Goal: Find specific page/section: Find specific page/section

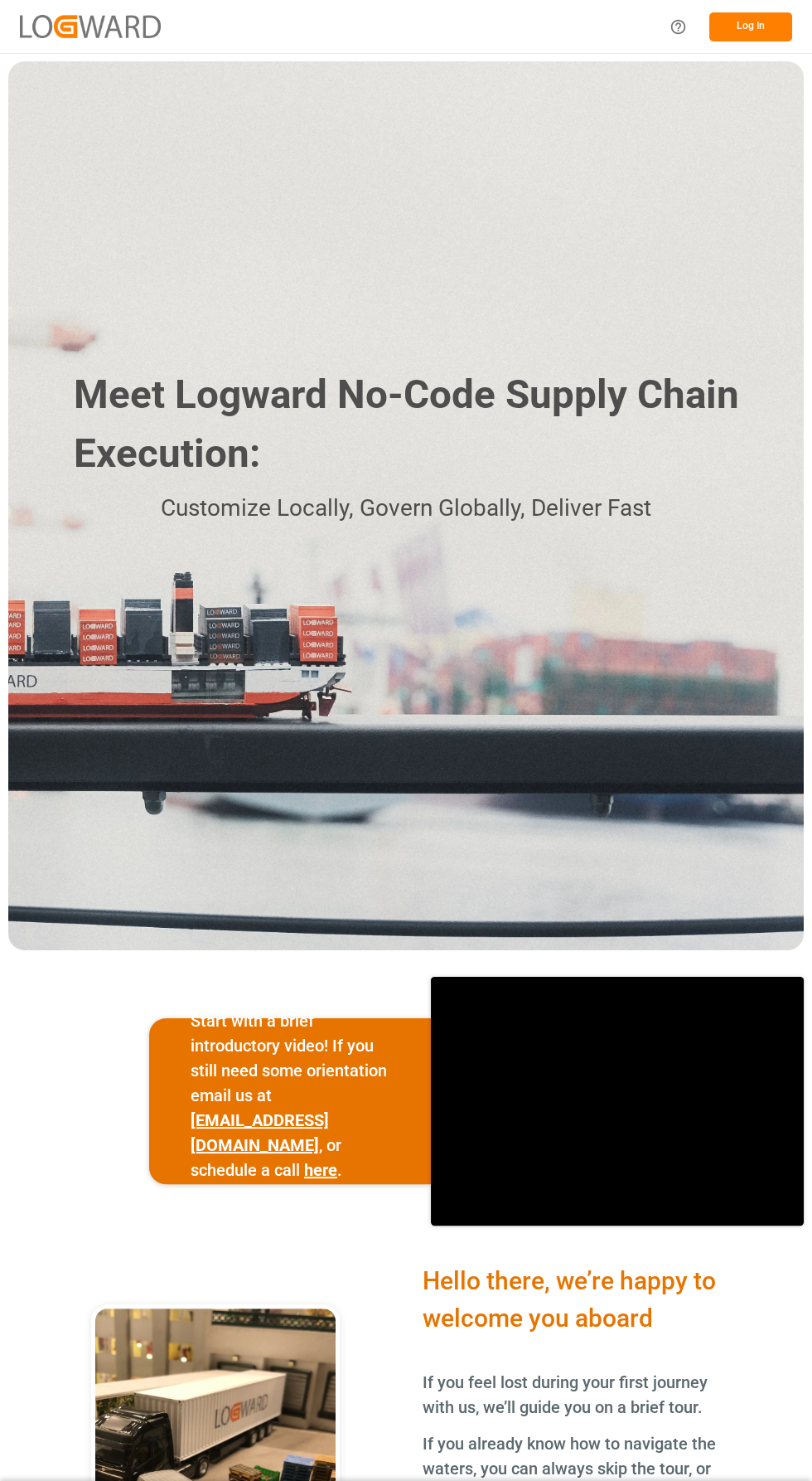
click at [756, 45] on div "Log In" at bounding box center [726, 27] width 133 height 37
click at [750, 25] on button "Log In" at bounding box center [750, 27] width 82 height 29
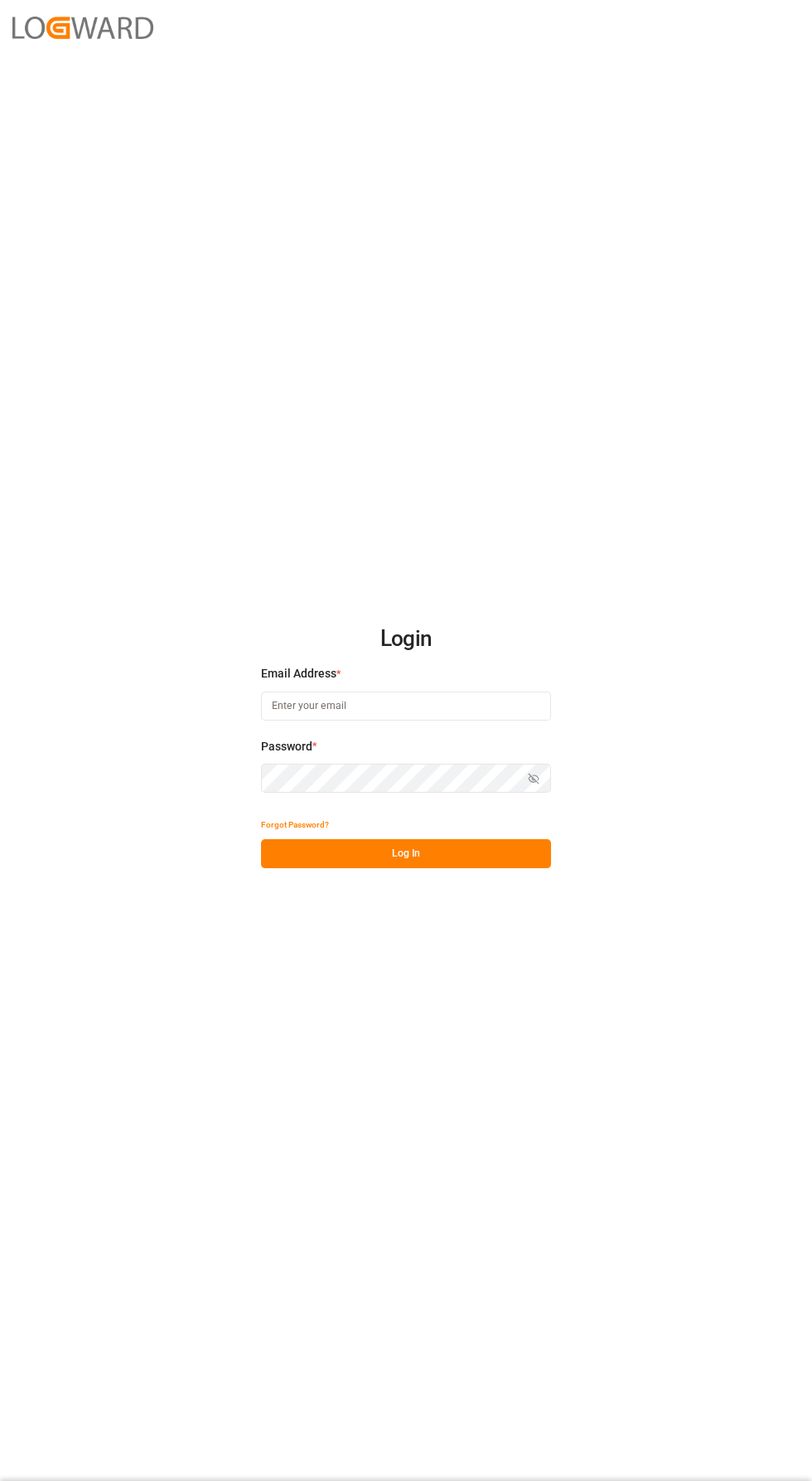
click at [396, 721] on input at bounding box center [406, 707] width 290 height 29
type input "[PERSON_NAME][EMAIL_ADDRESS][PERSON_NAME][DOMAIN_NAME]"
click at [473, 869] on button "Log In" at bounding box center [406, 854] width 290 height 29
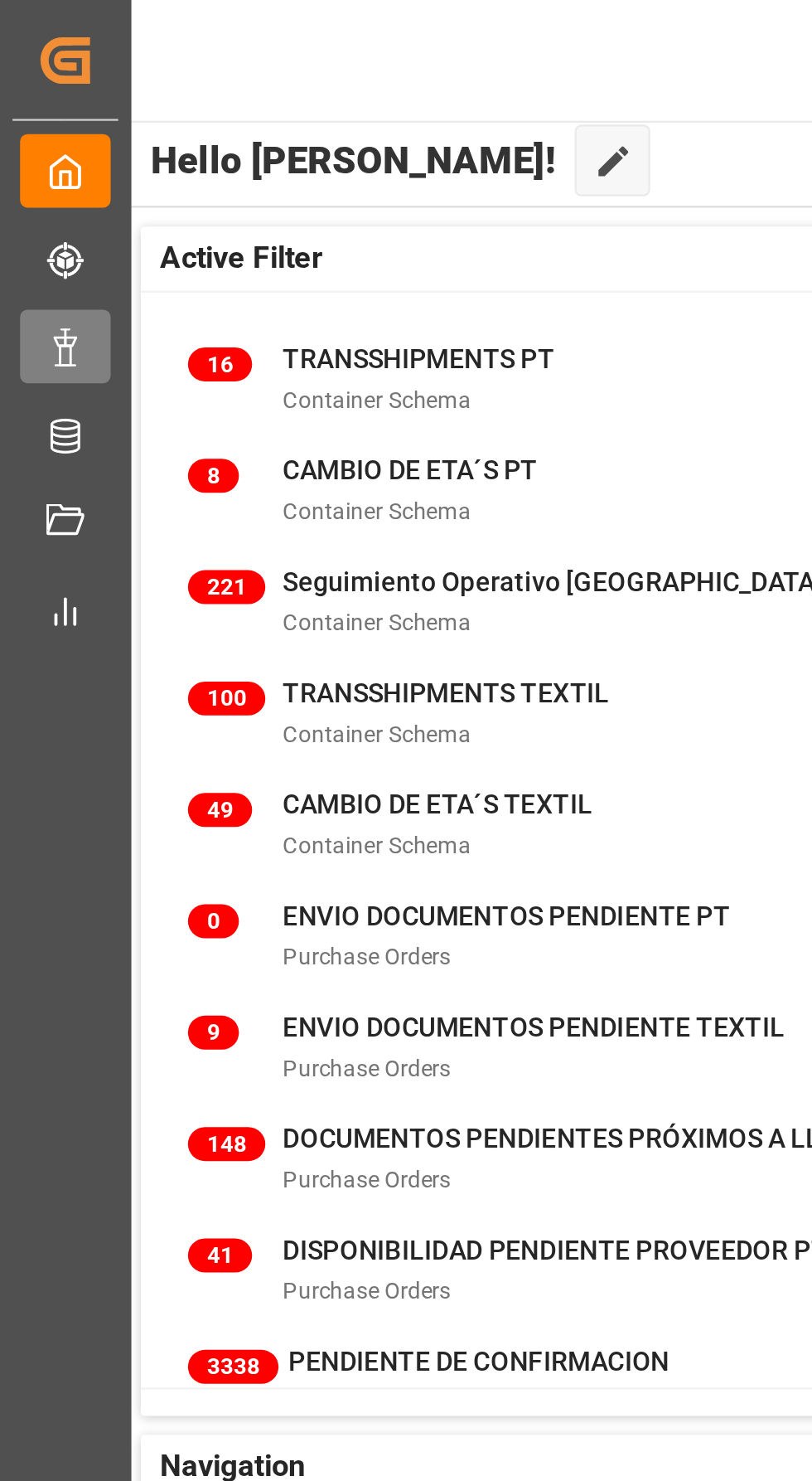
click at [37, 156] on icon at bounding box center [28, 152] width 16 height 16
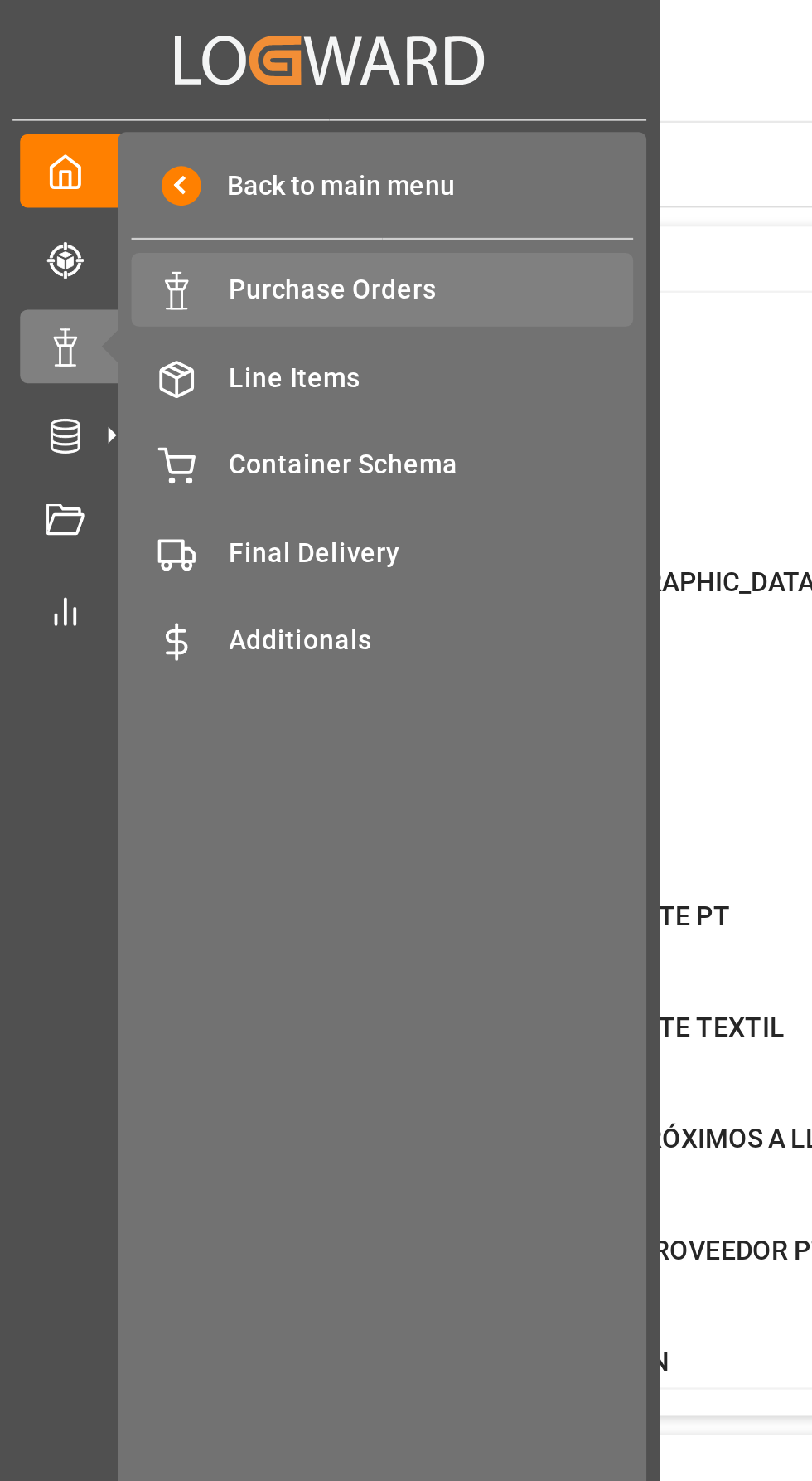
click at [217, 140] on div "Purchase Orders Purchase Orders" at bounding box center [168, 126] width 220 height 32
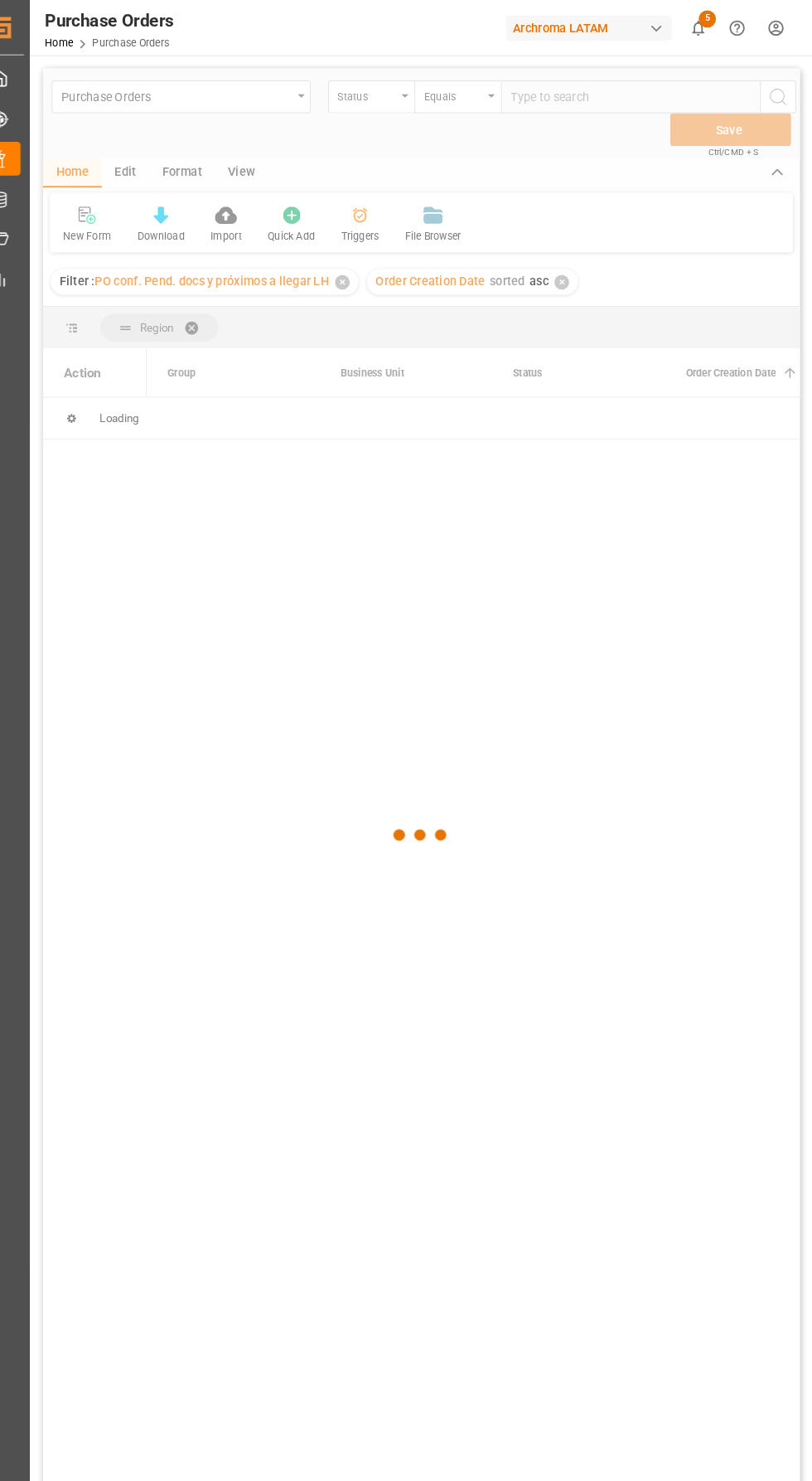
click at [253, 123] on div at bounding box center [434, 802] width 727 height 1471
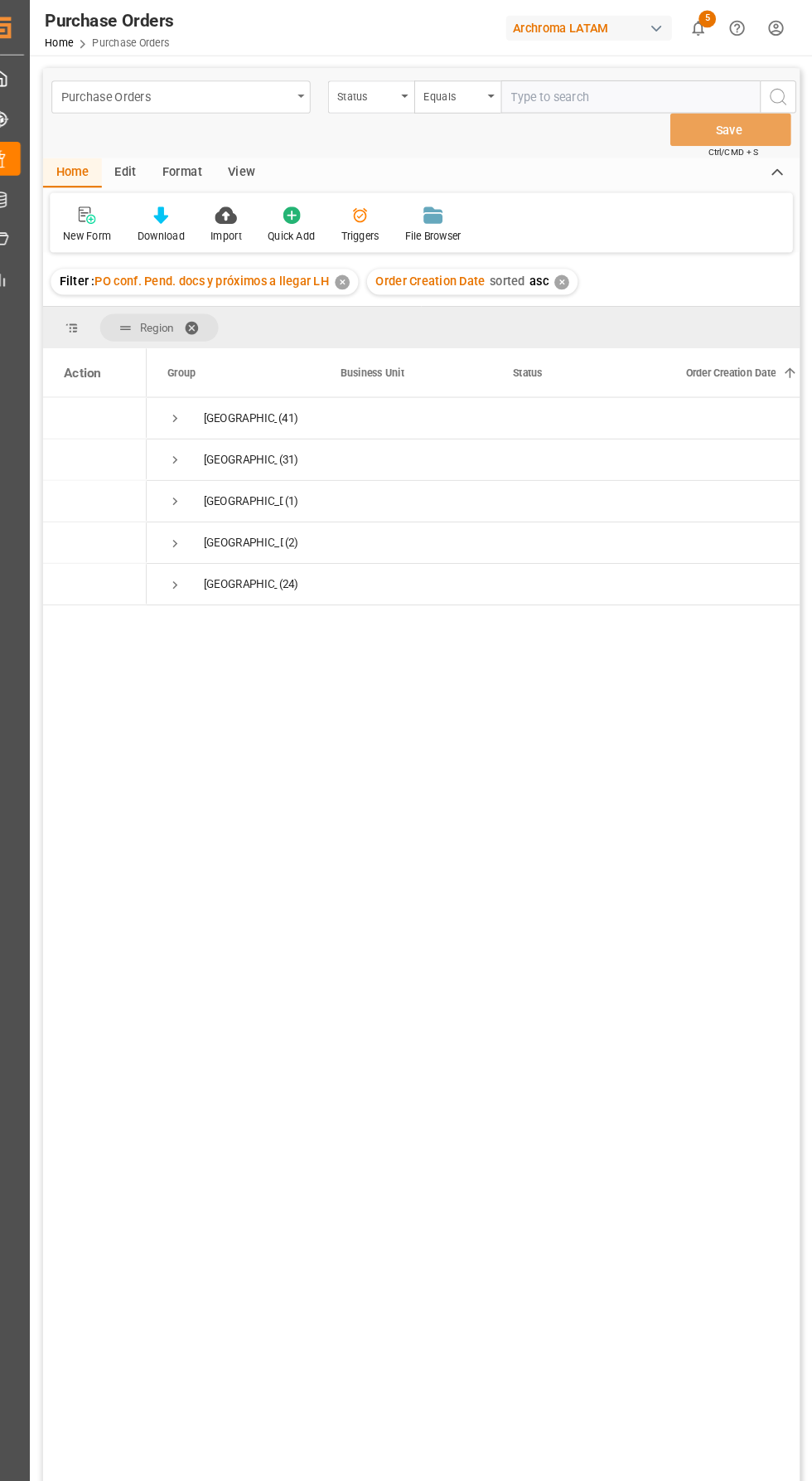
click at [231, 94] on div "Purchase Orders" at bounding box center [199, 91] width 221 height 20
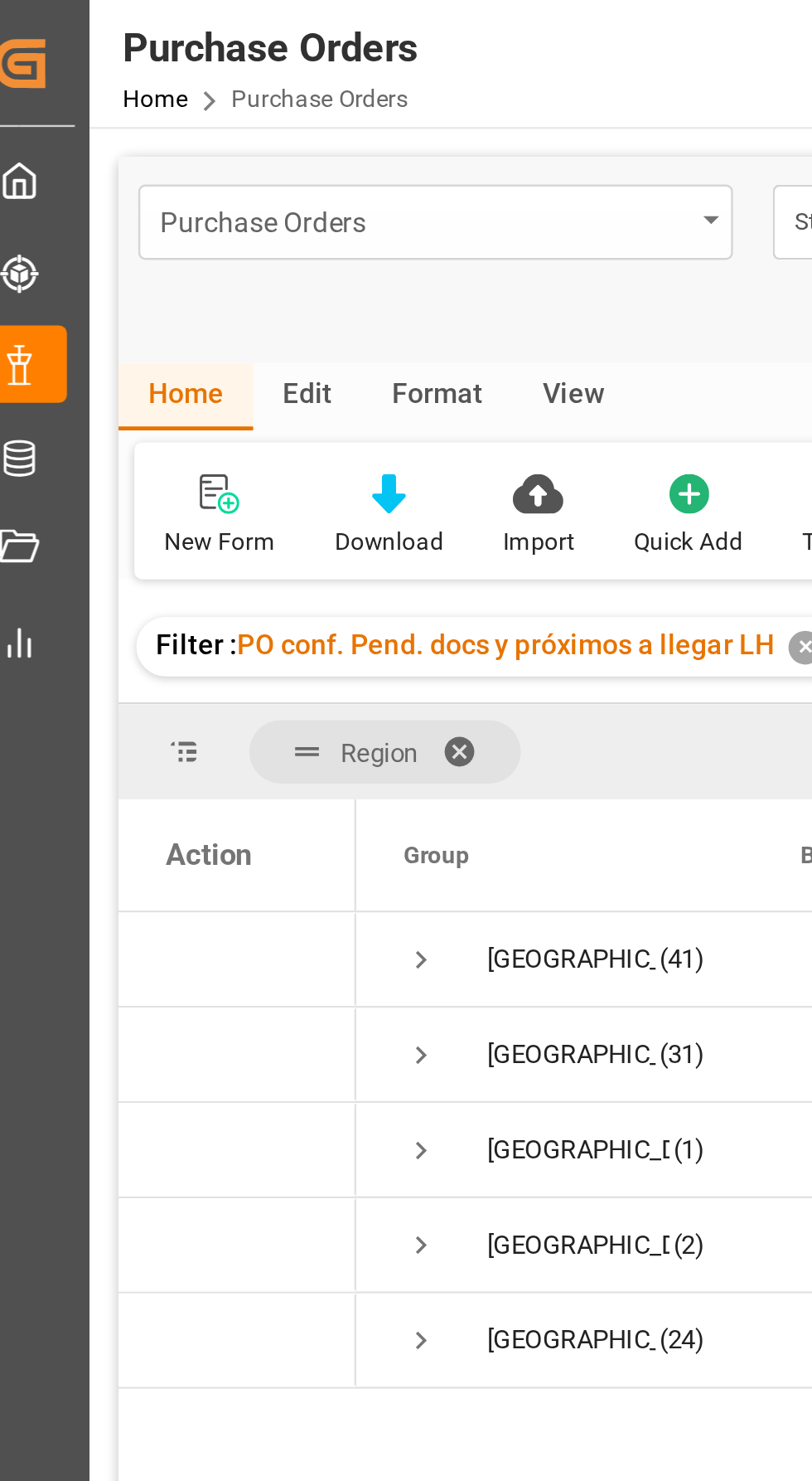
click at [92, 104] on div "Purchase Orders" at bounding box center [203, 92] width 248 height 31
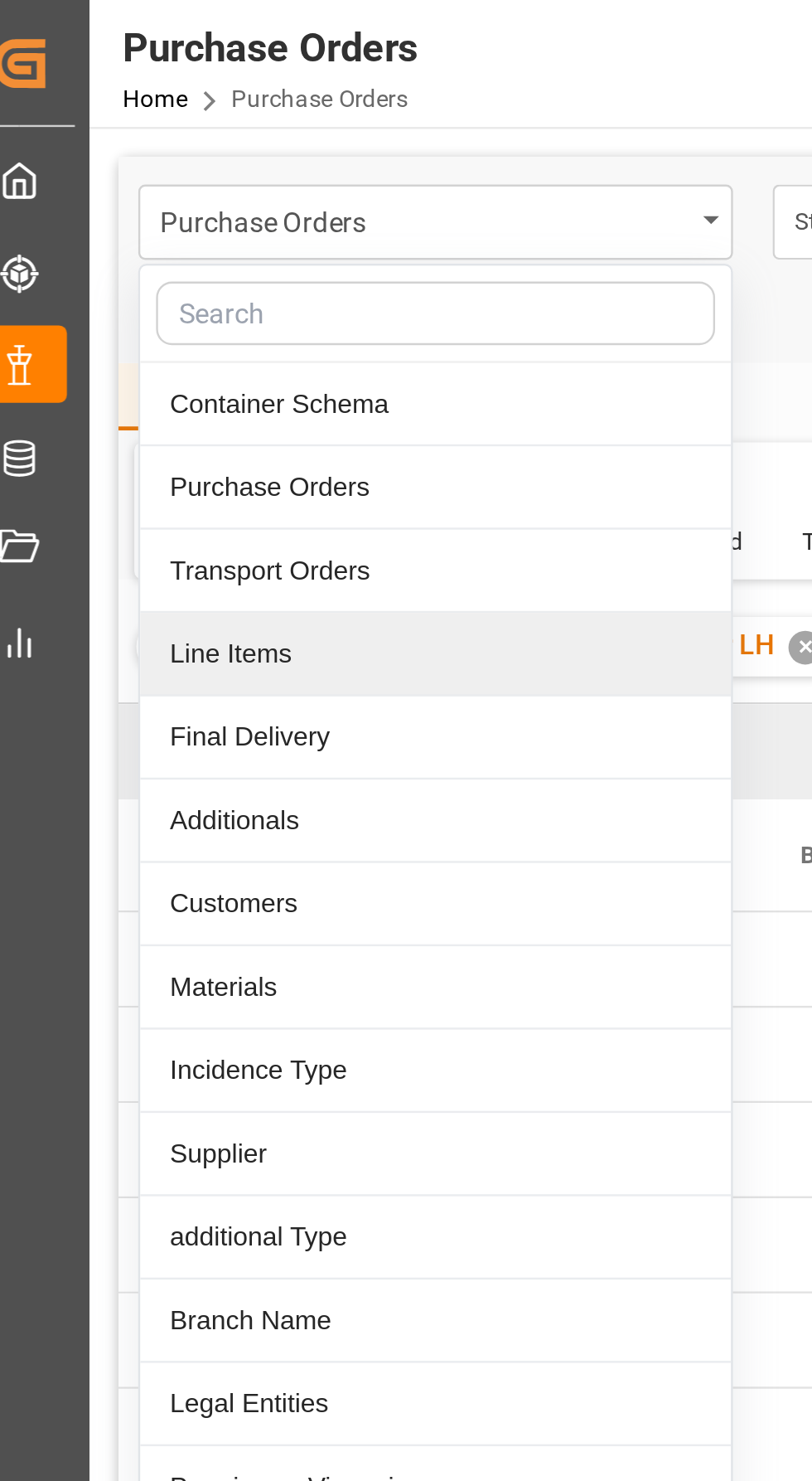
click at [114, 275] on div "Line Items" at bounding box center [203, 274] width 247 height 35
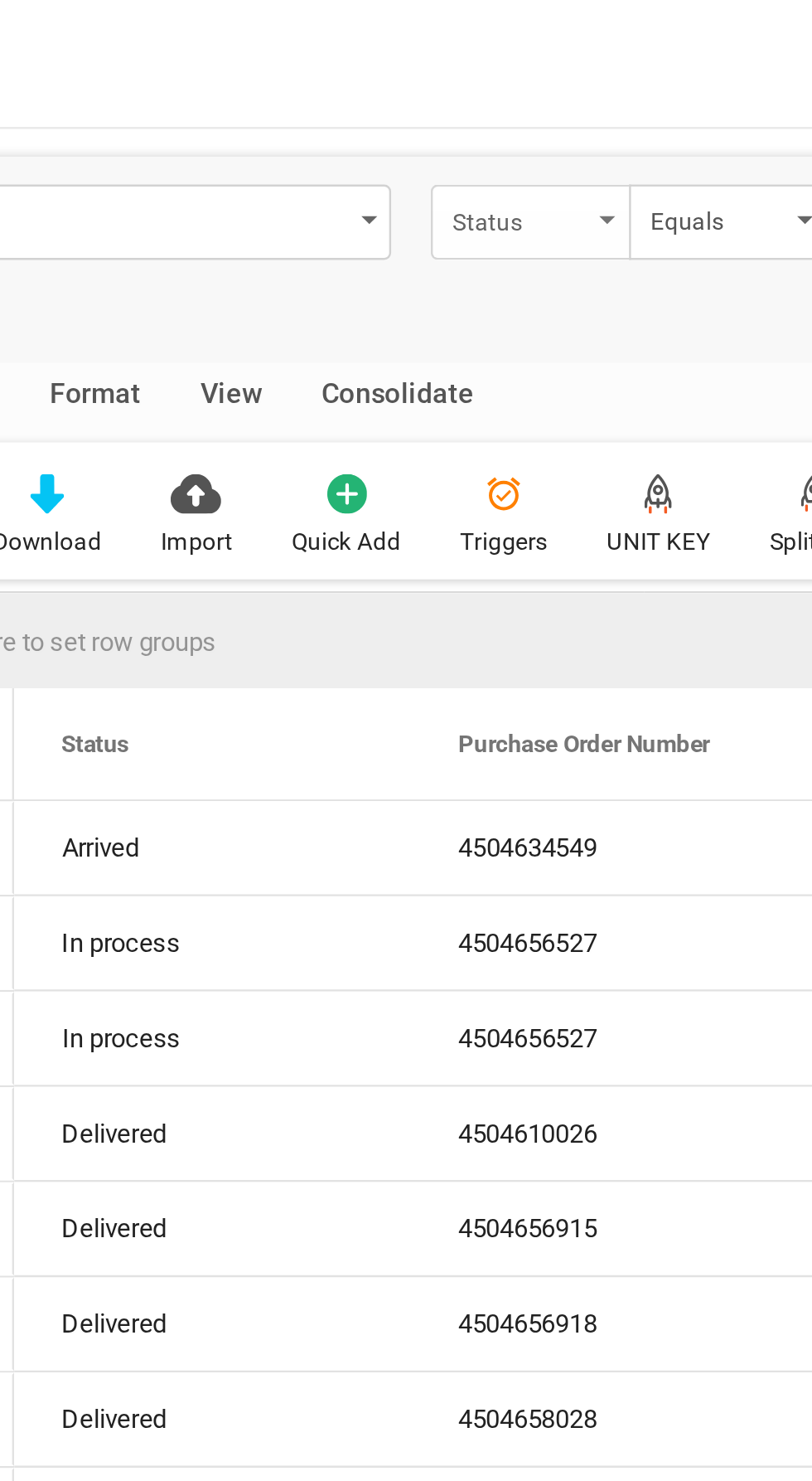
click at [404, 88] on div "Status" at bounding box center [381, 91] width 56 height 19
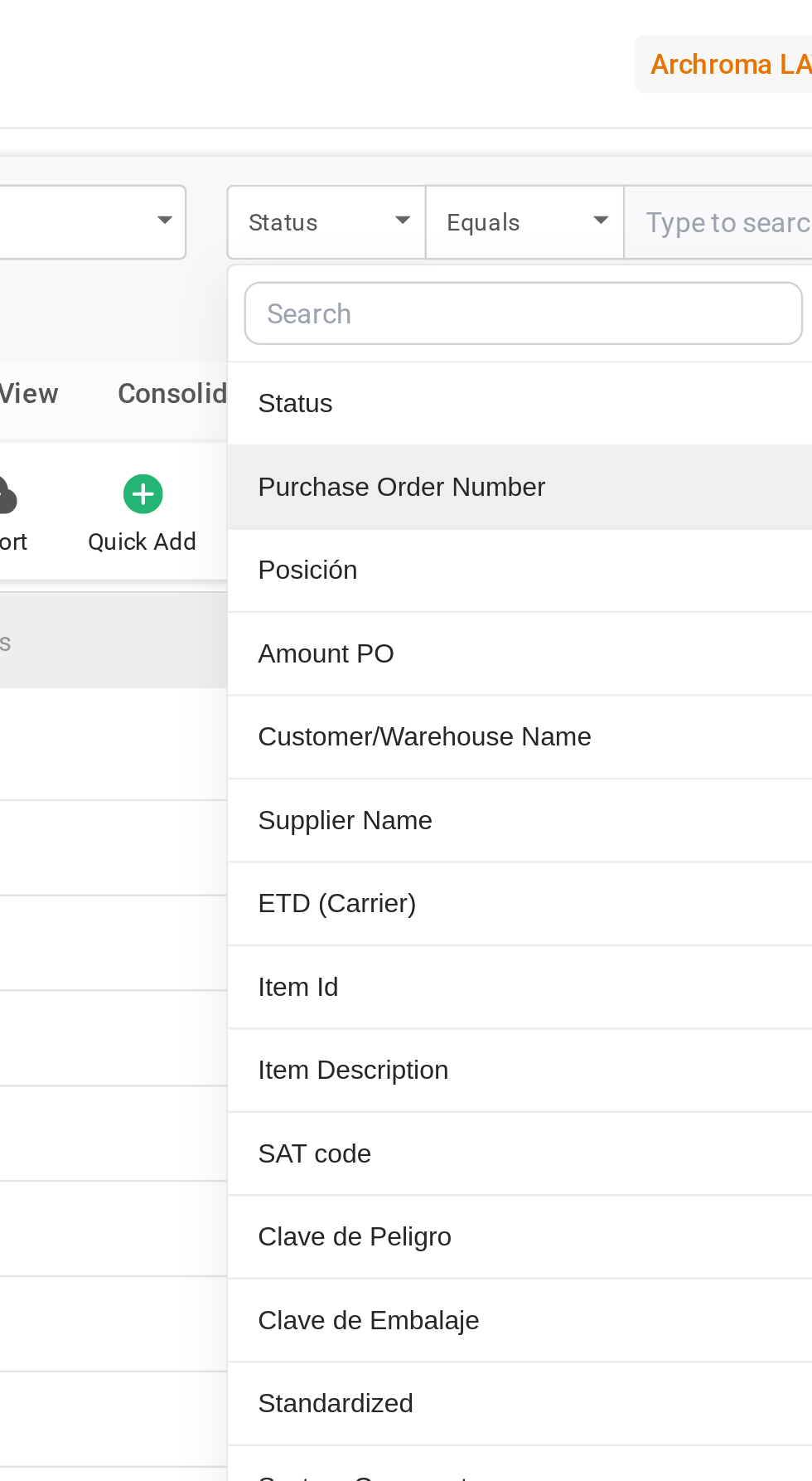
click at [471, 202] on div "Purchase Order Number" at bounding box center [468, 204] width 247 height 35
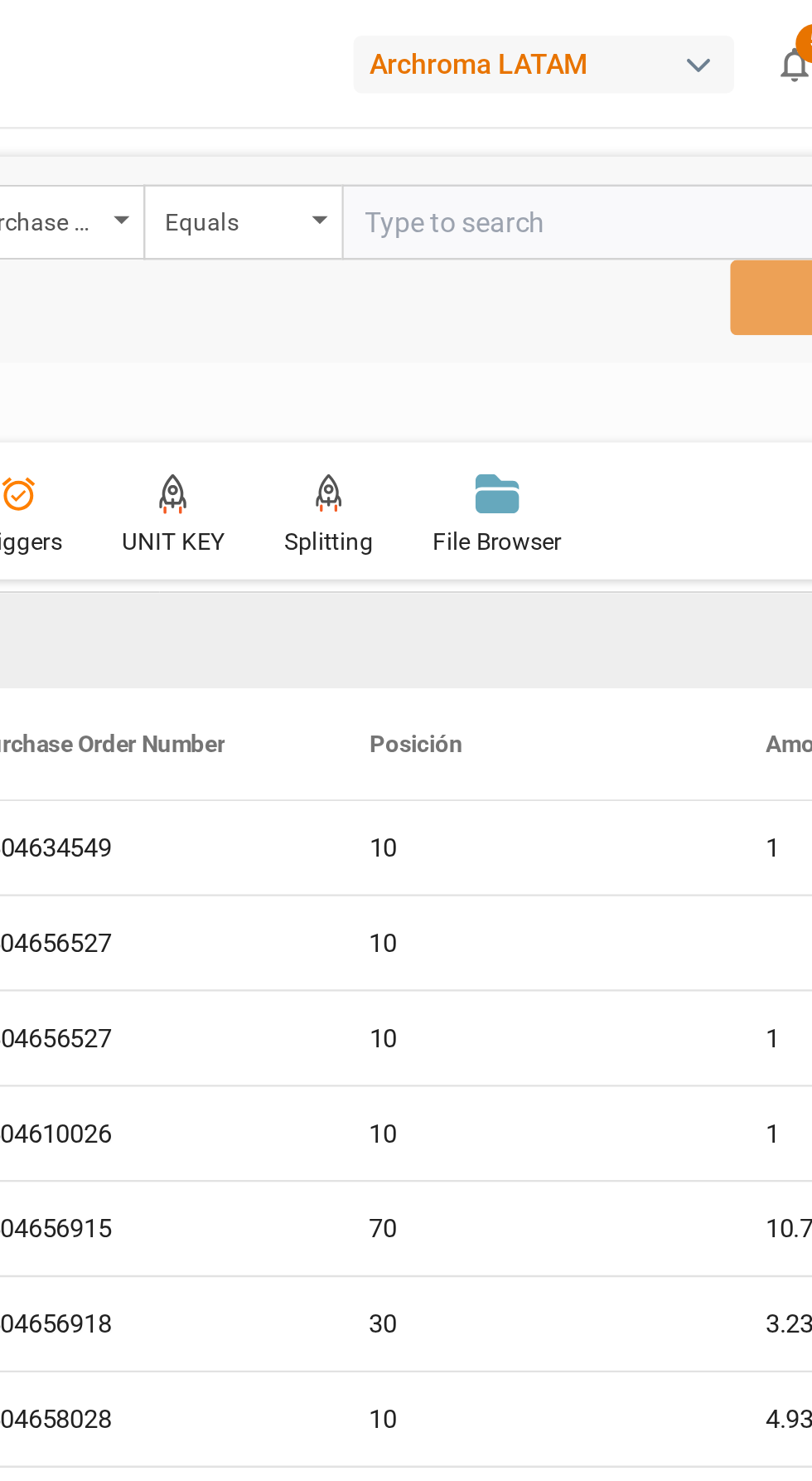
click at [593, 99] on input "text" at bounding box center [633, 92] width 248 height 31
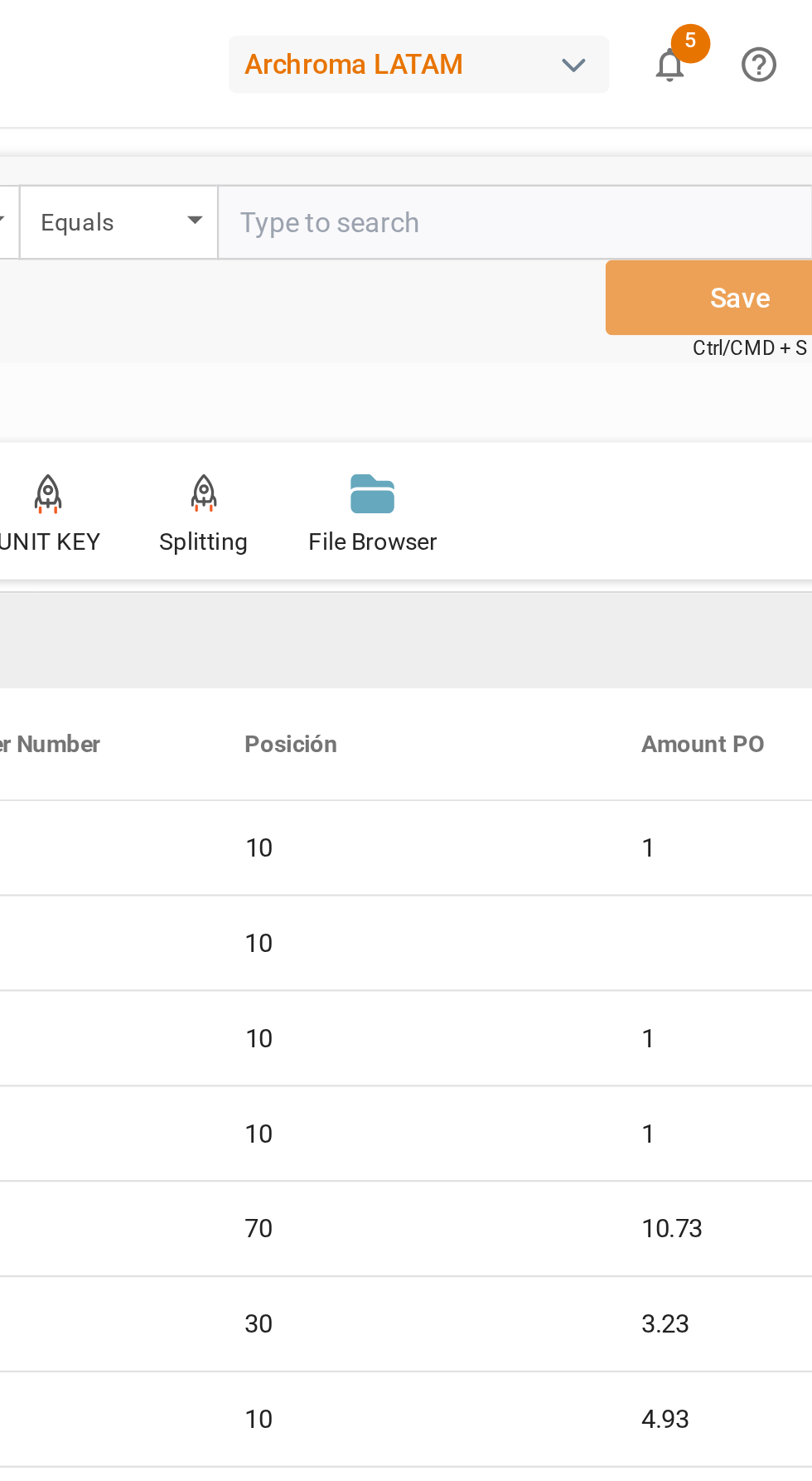
paste input "[PHONE_NUMBER]"
click at [542, 100] on input "[PHONE_NUMBER]" at bounding box center [633, 92] width 248 height 31
click at [563, 100] on input "450465 6527" at bounding box center [633, 92] width 248 height 31
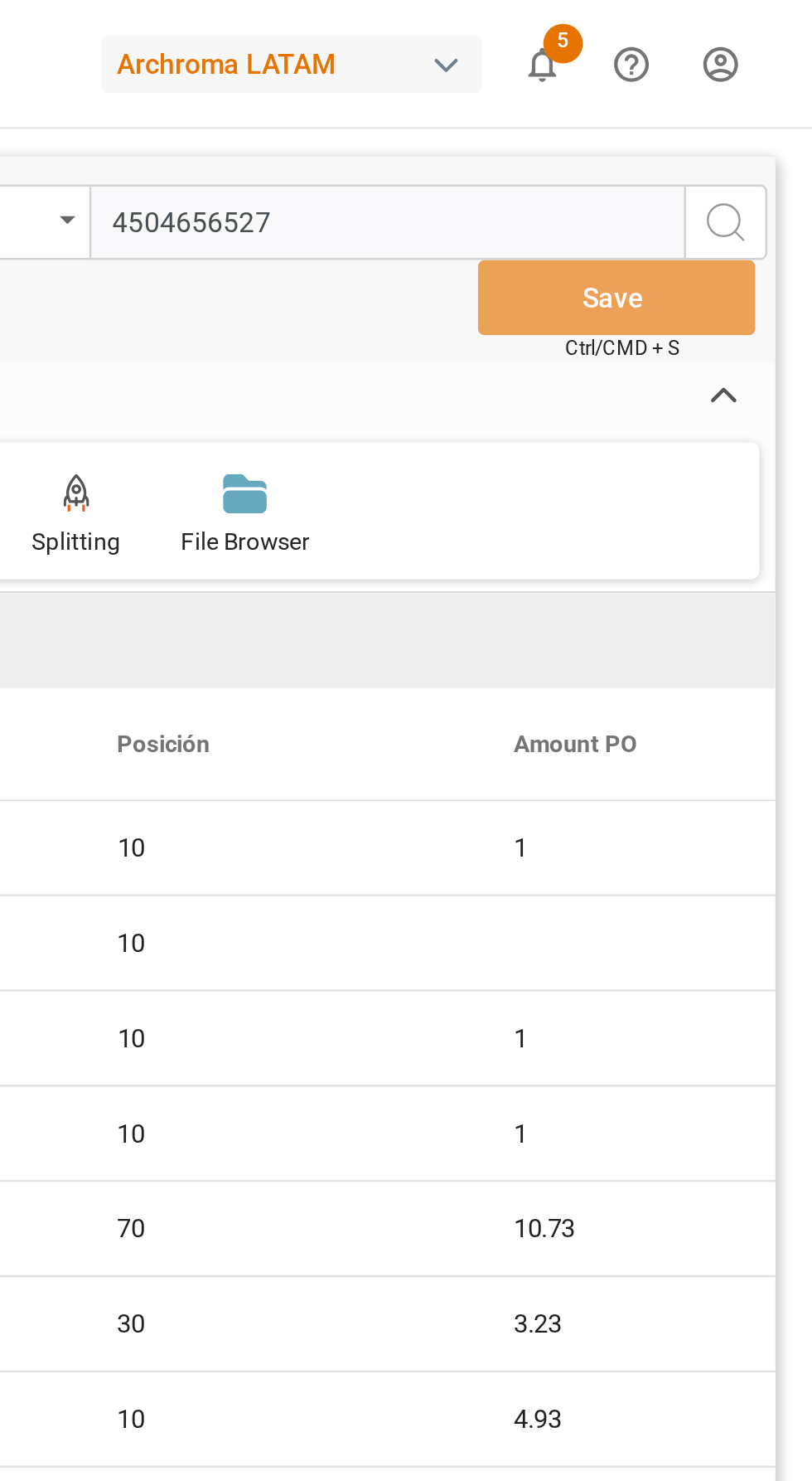
type input "4504656527"
click at [782, 89] on icon "search button" at bounding box center [776, 92] width 20 height 20
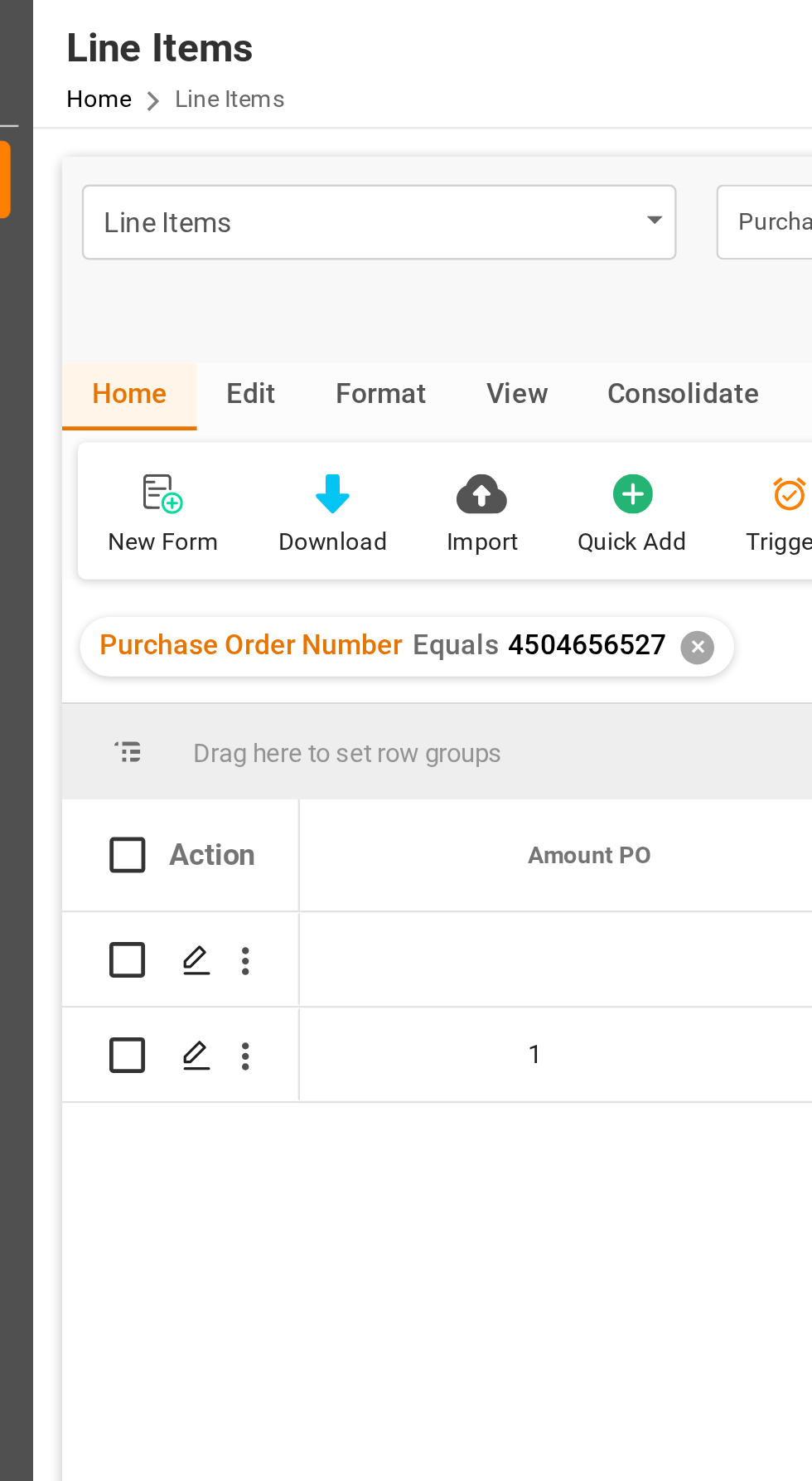
scroll to position [0, 393]
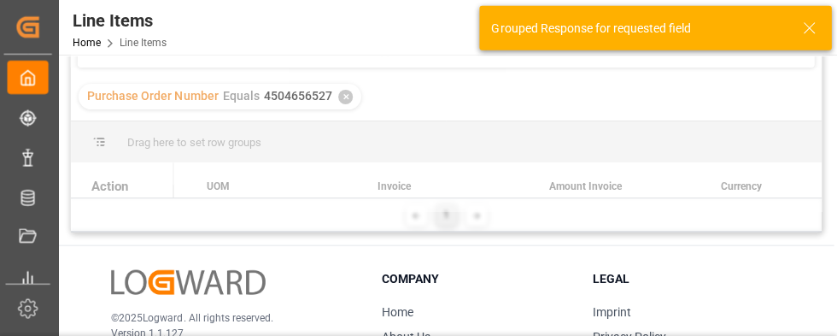
click at [264, 148] on div at bounding box center [447, 49] width 749 height 326
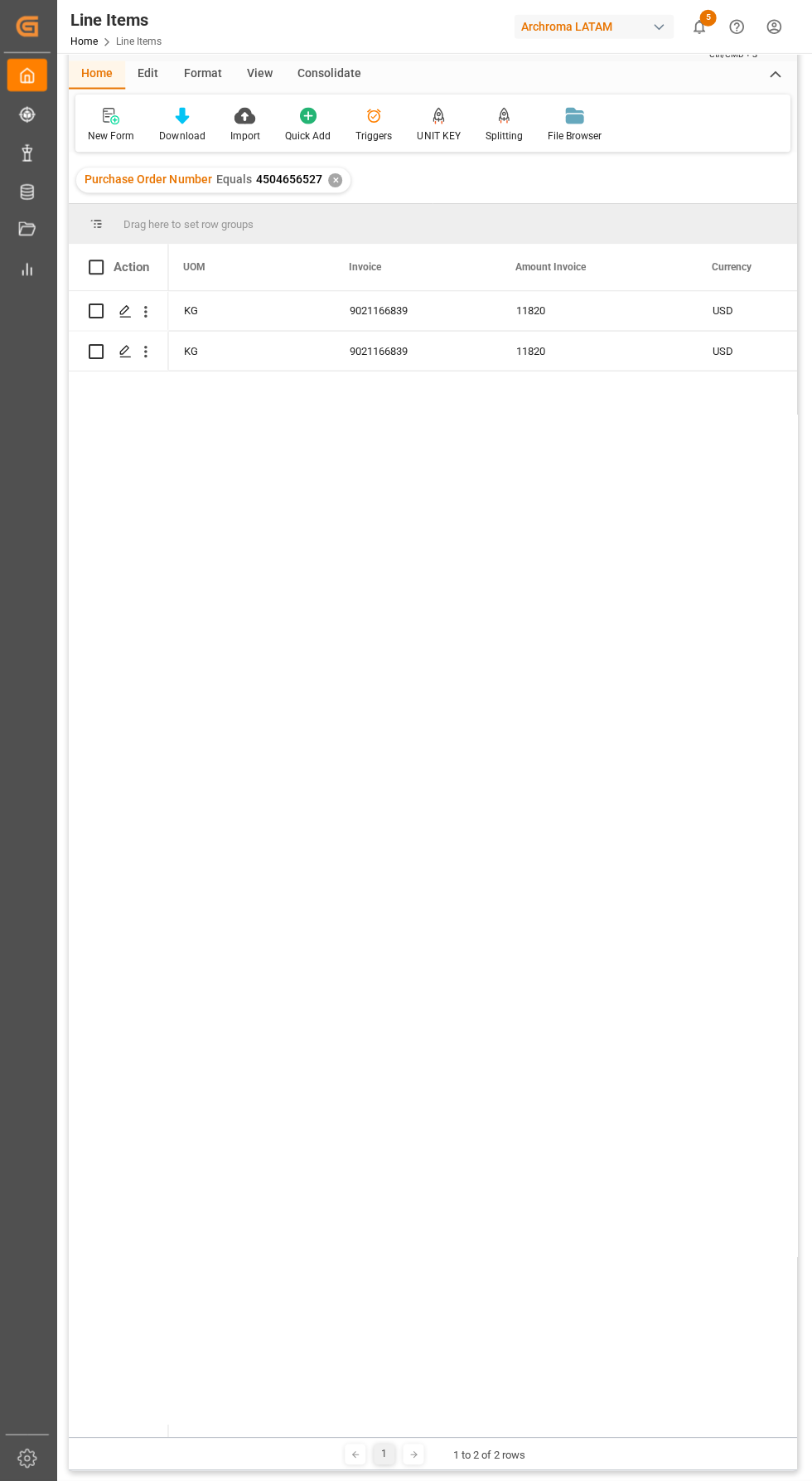
scroll to position [0, 0]
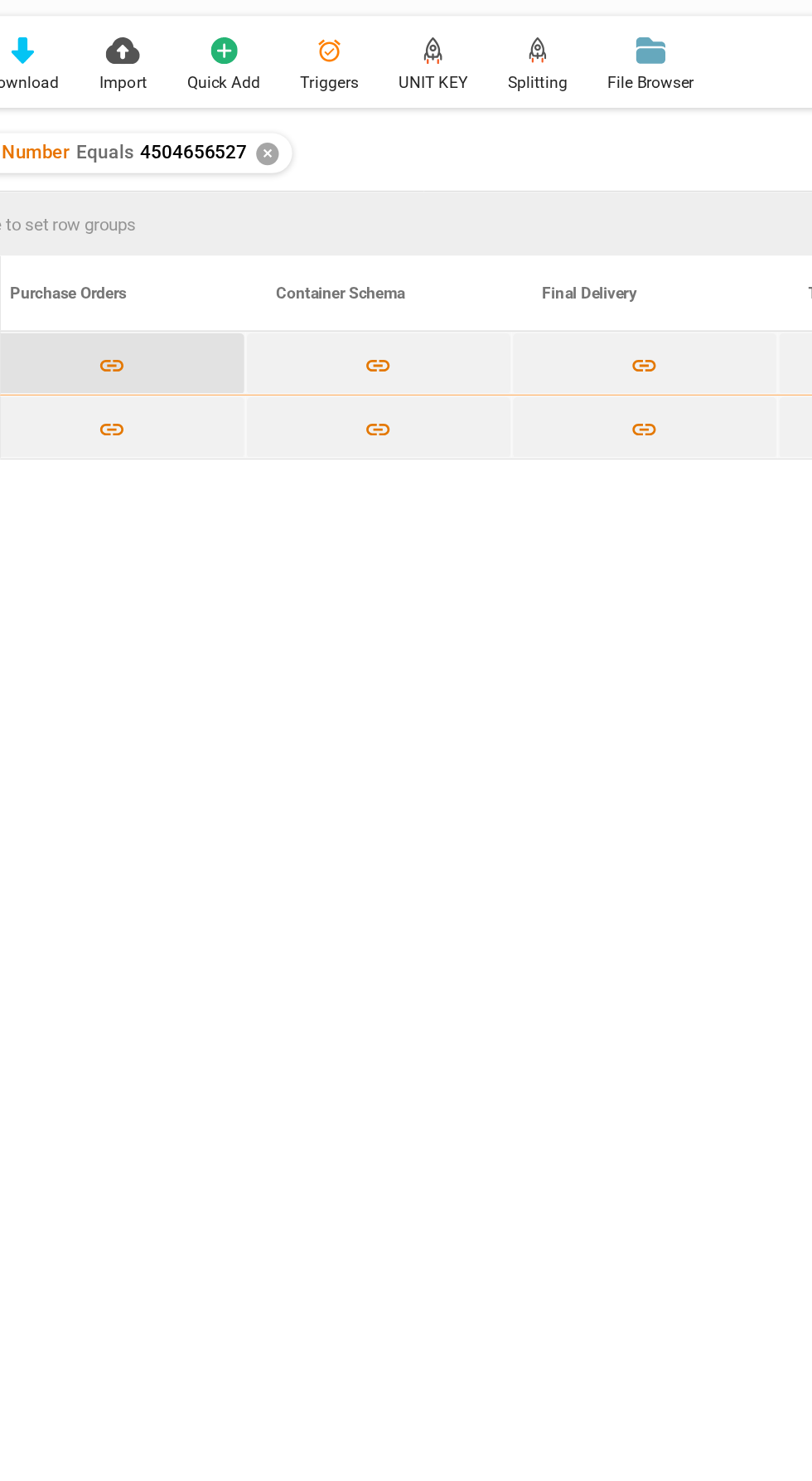
click at [258, 316] on button "Press SPACE to select this row." at bounding box center [239, 311] width 164 height 38
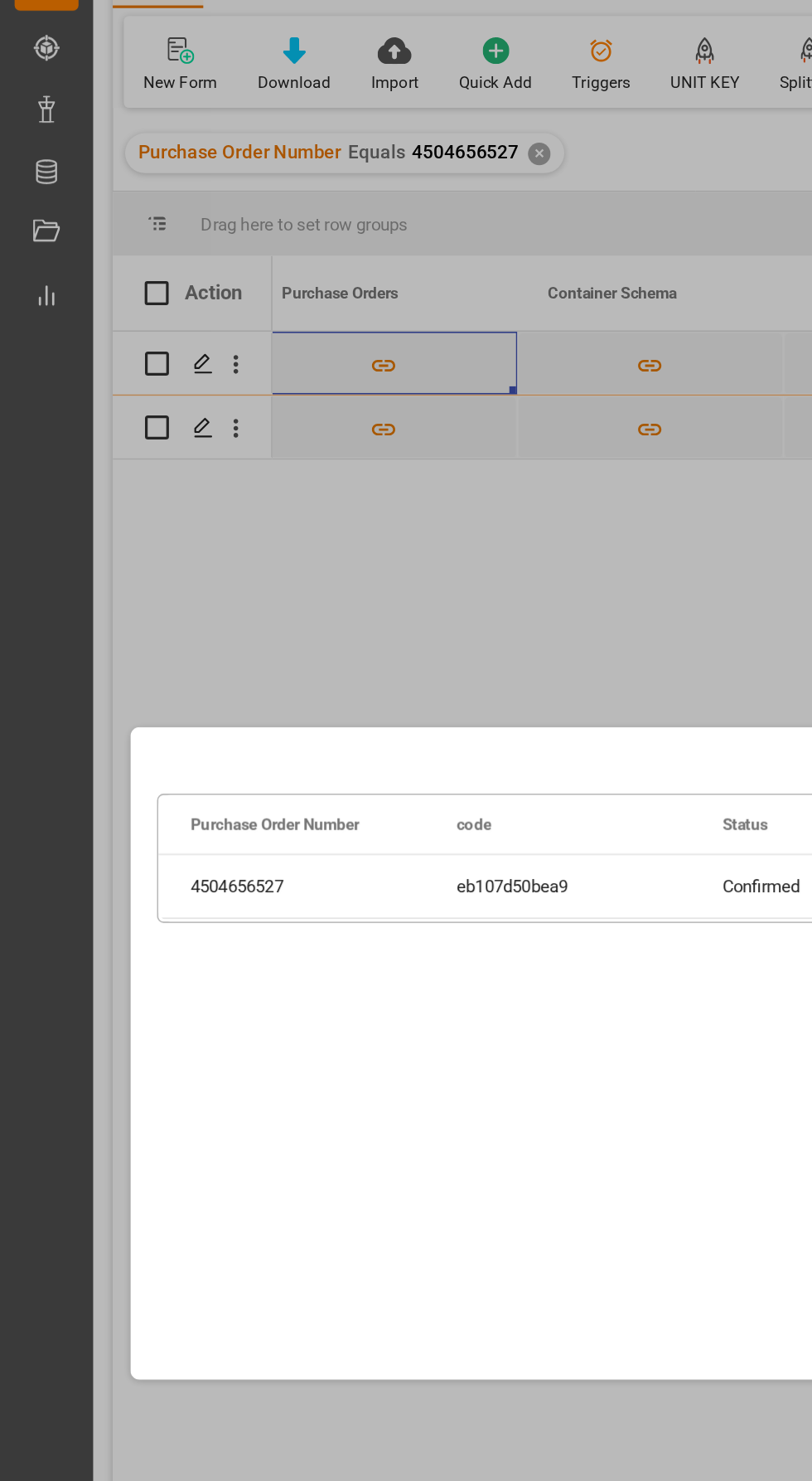
click at [385, 477] on div "Drag here to set row groups Drag here to set column labels Purchase Order Numbe…" at bounding box center [406, 740] width 812 height 1481
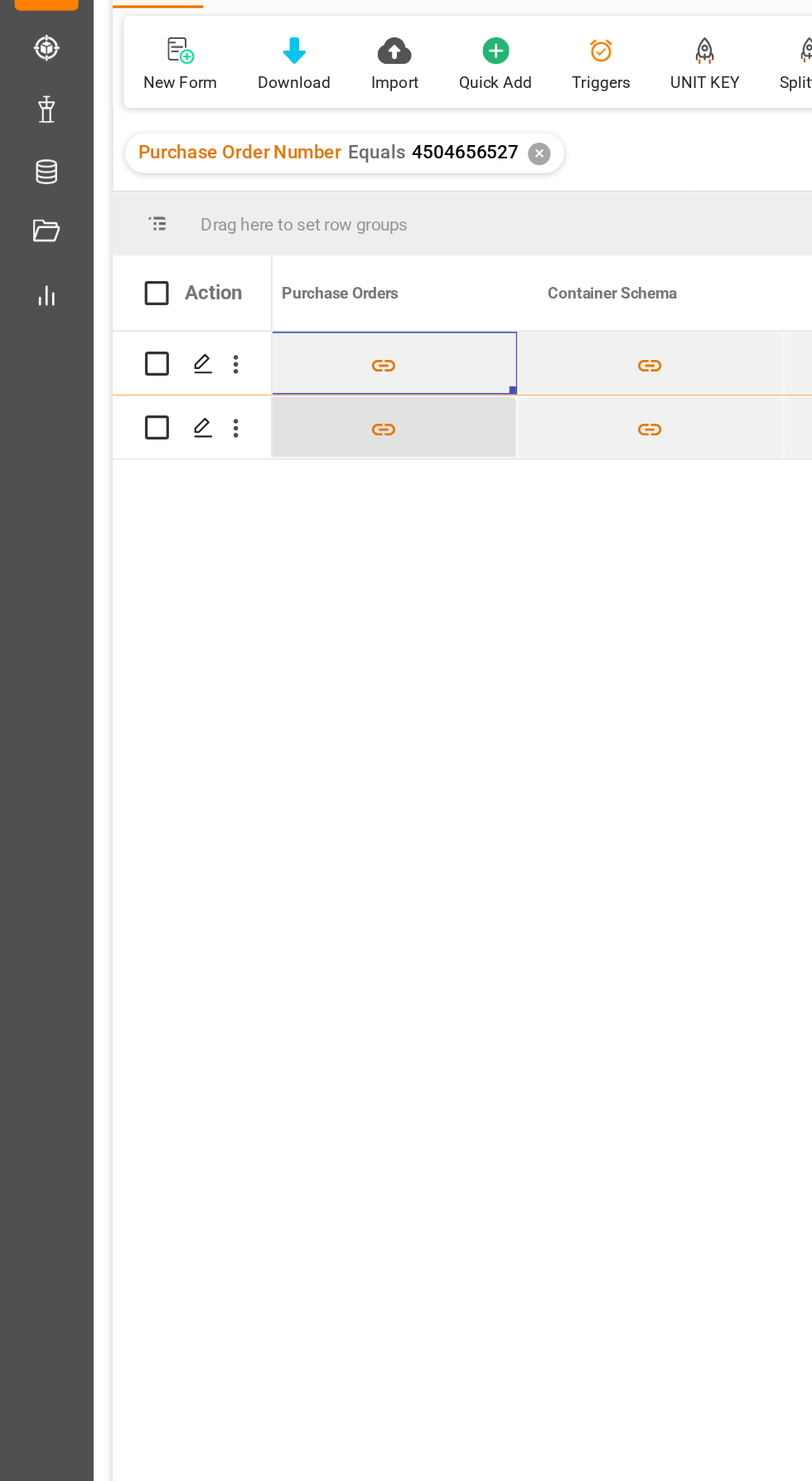
click at [265, 358] on button "Press SPACE to select this row." at bounding box center [239, 350] width 164 height 38
click at [244, 348] on icon "Press SPACE to select this row." at bounding box center [239, 352] width 15 height 8
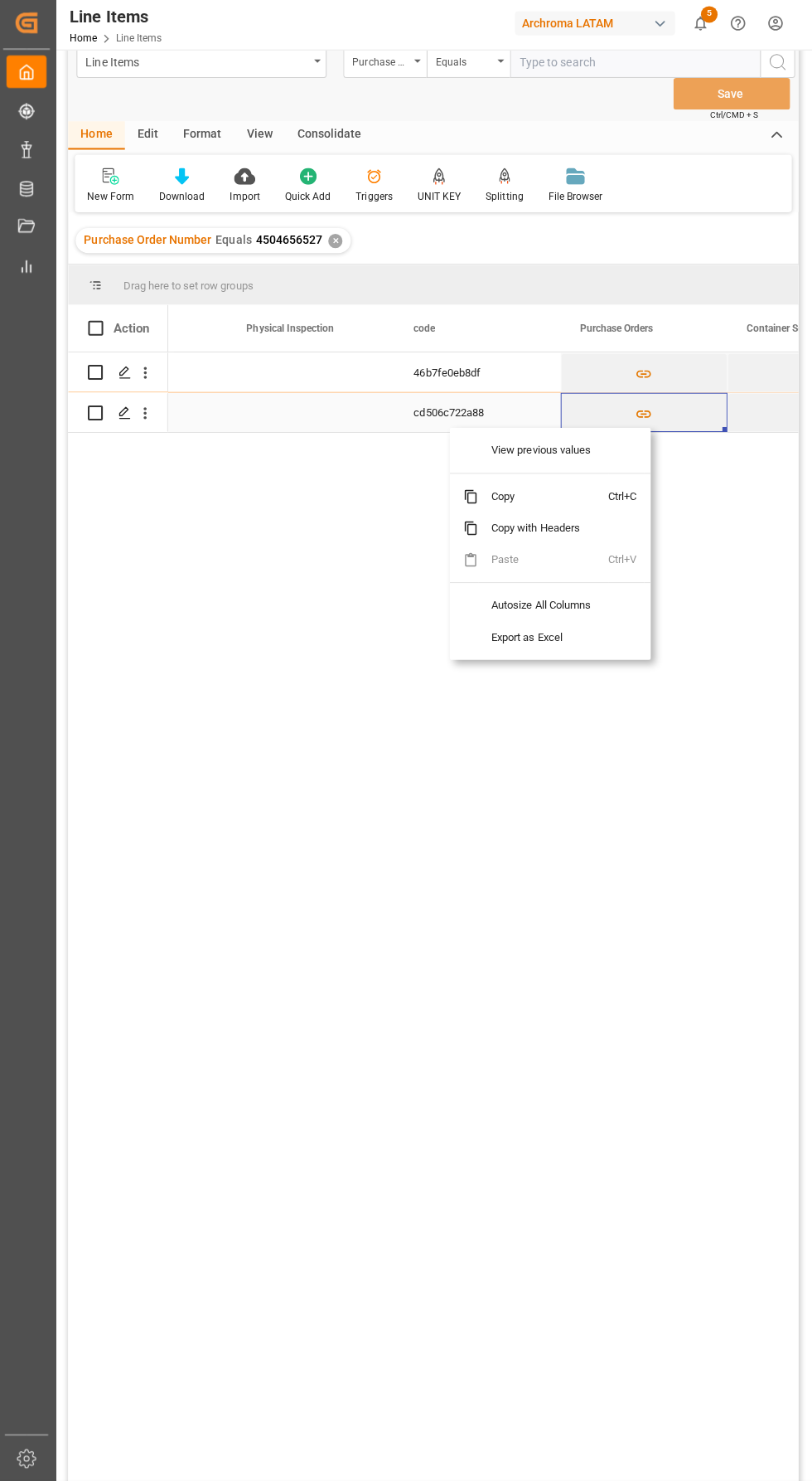
click at [532, 503] on span "Copy" at bounding box center [542, 497] width 129 height 31
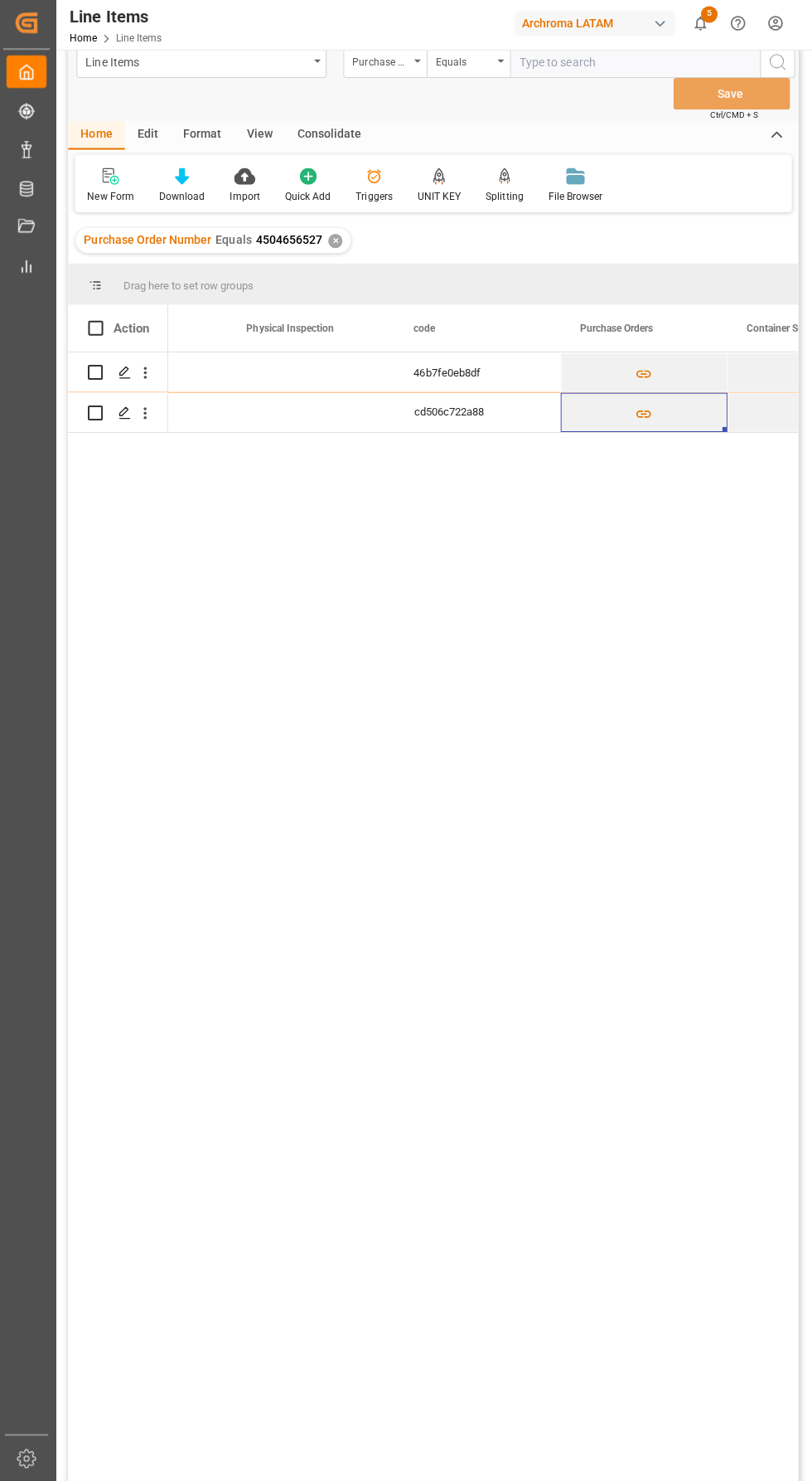
click at [474, 422] on div "cd506c722a88" at bounding box center [477, 413] width 166 height 39
click at [481, 413] on div "cd506c722a88" at bounding box center [477, 413] width 166 height 39
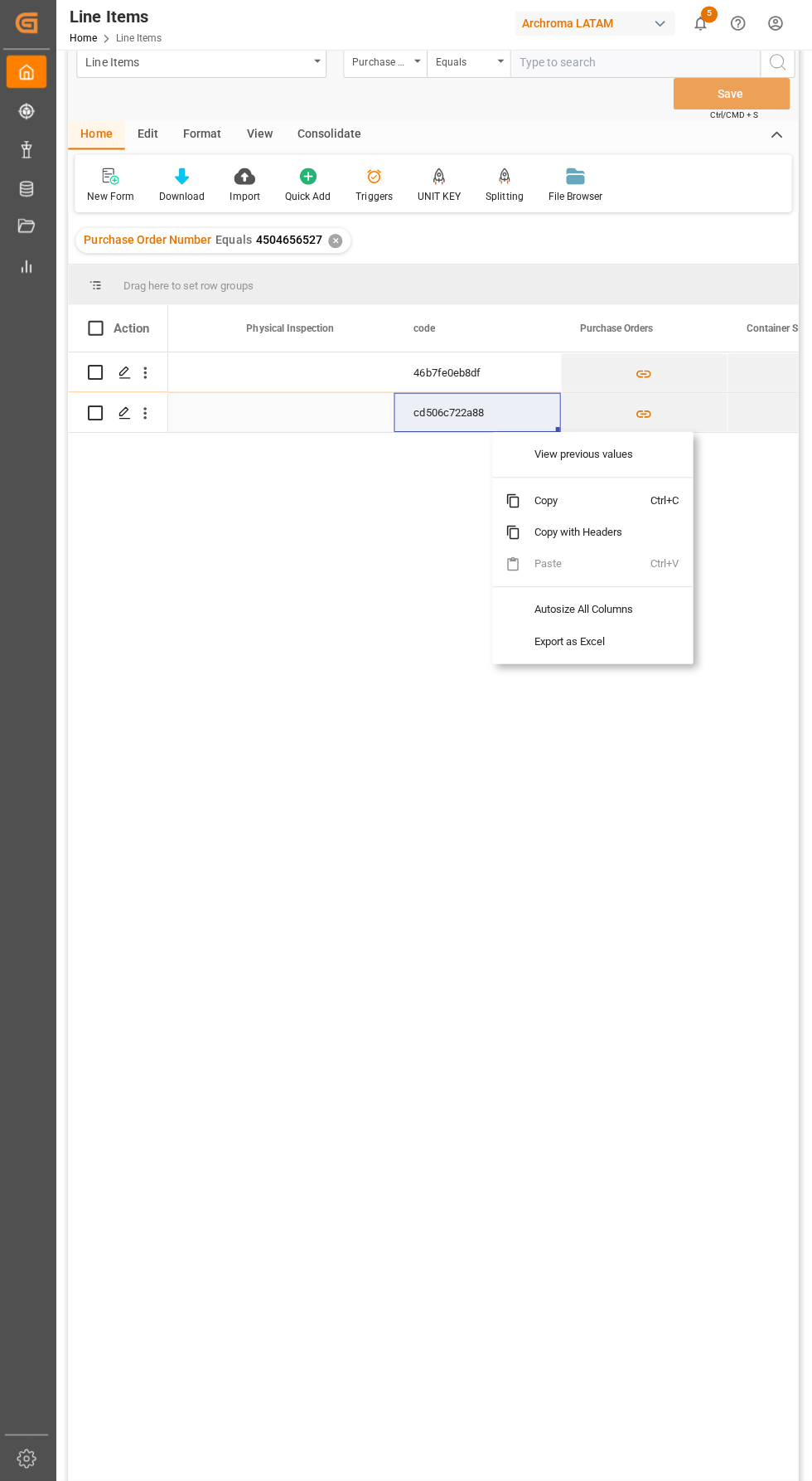
click at [584, 511] on span "Copy" at bounding box center [585, 501] width 129 height 31
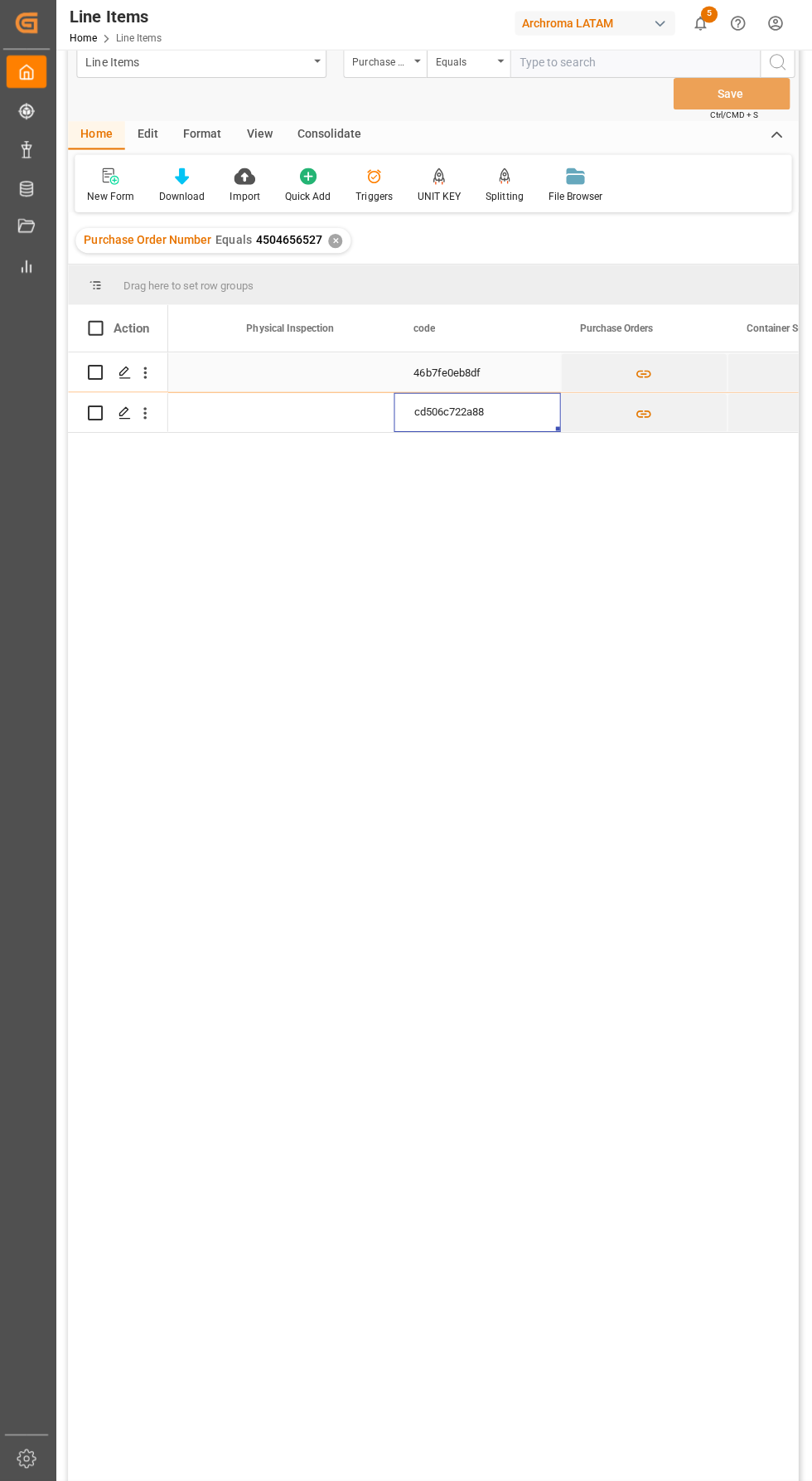
click at [433, 378] on div "46b7fe0eb8df" at bounding box center [477, 374] width 166 height 39
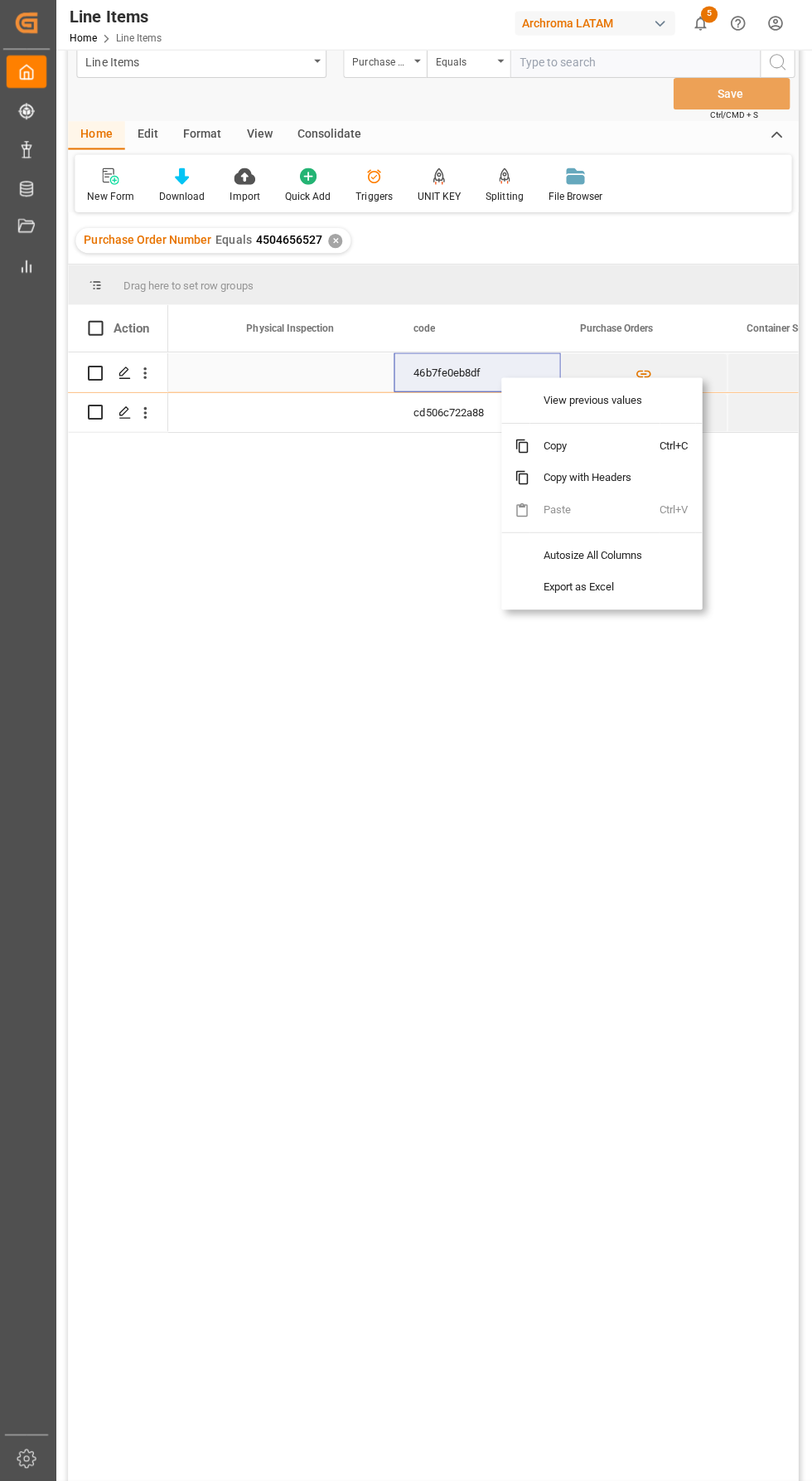
click at [597, 453] on span "Copy" at bounding box center [594, 446] width 129 height 31
